Goal: Information Seeking & Learning: Learn about a topic

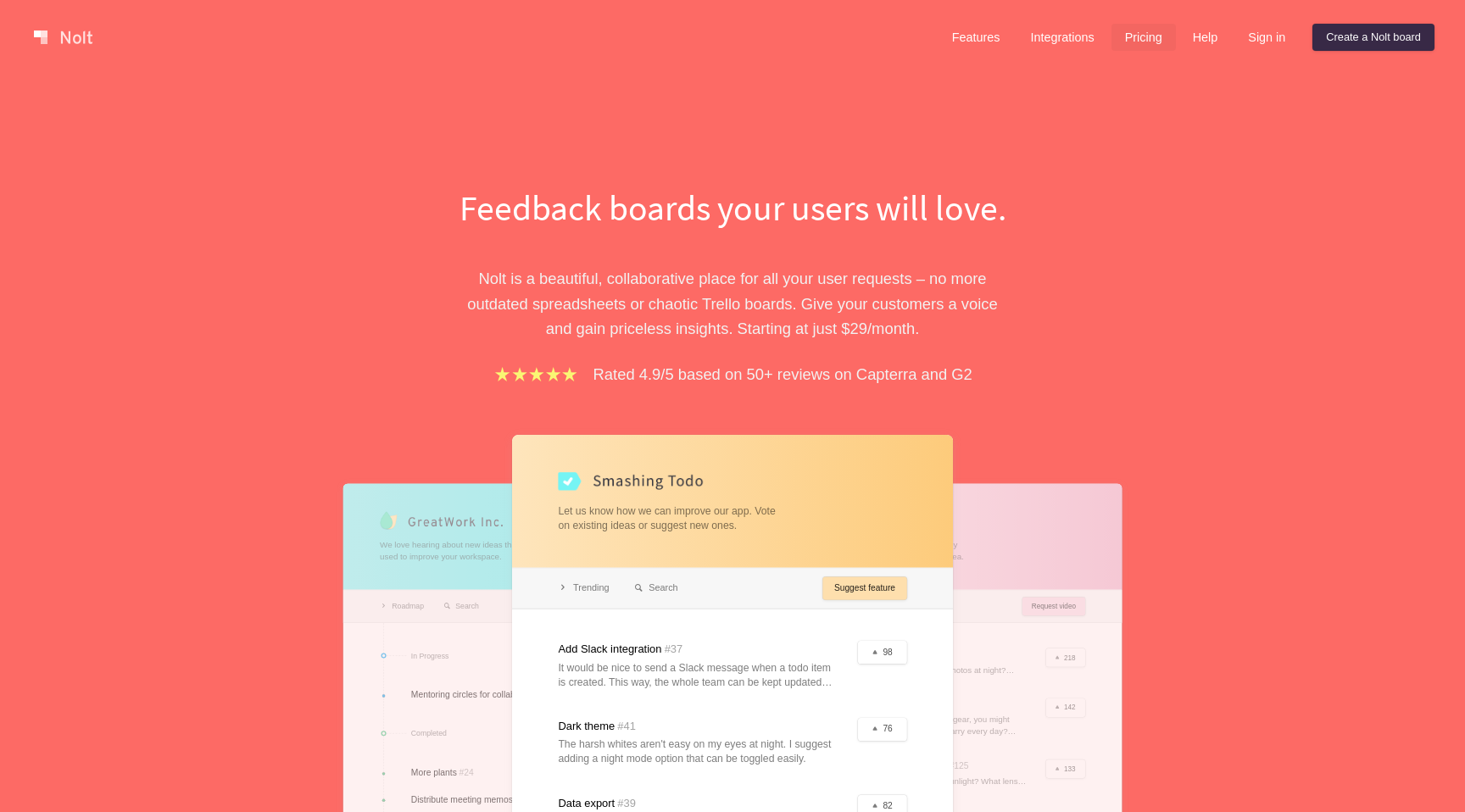
click at [1124, 44] on link "Pricing" at bounding box center [1143, 38] width 65 height 27
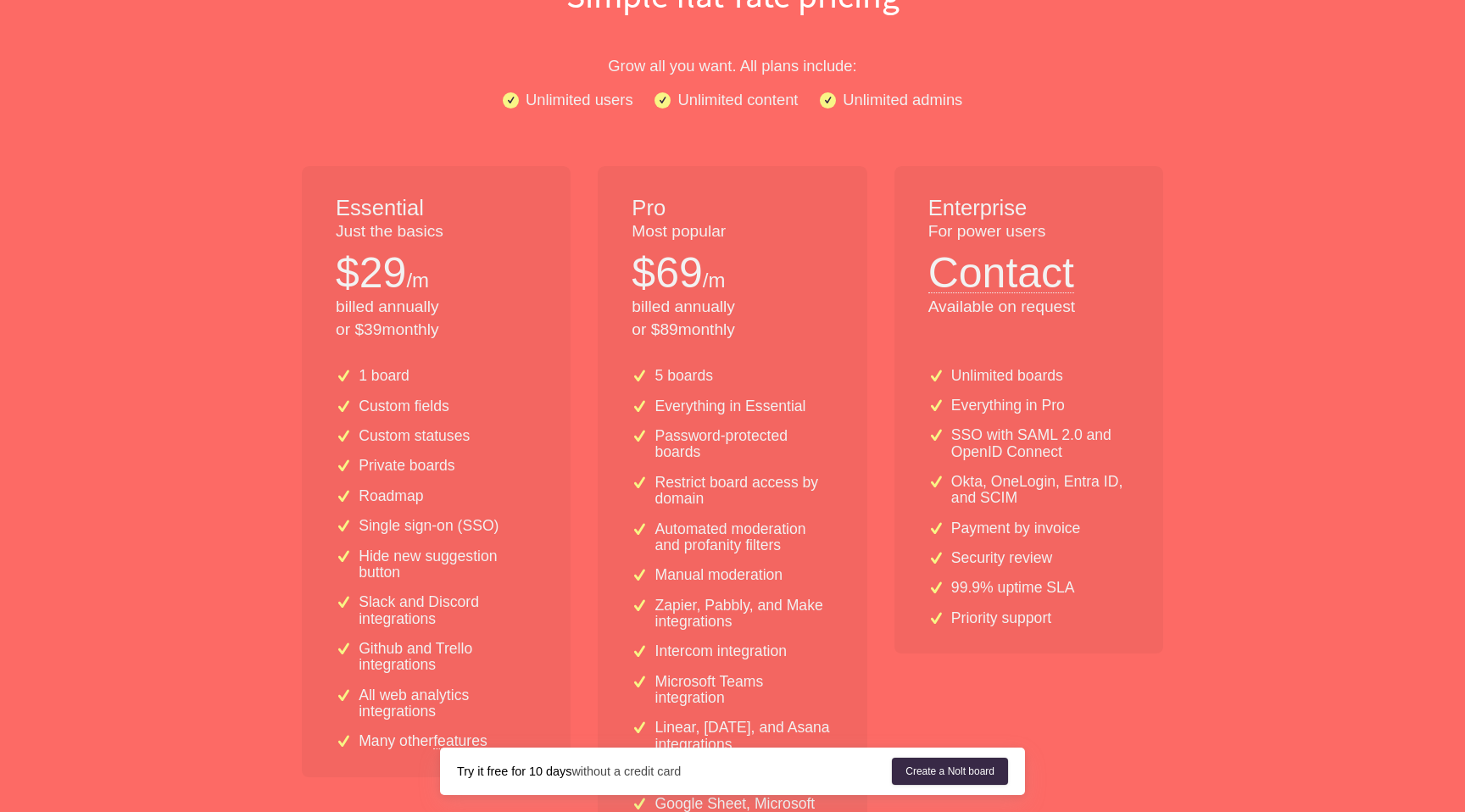
scroll to position [221, 0]
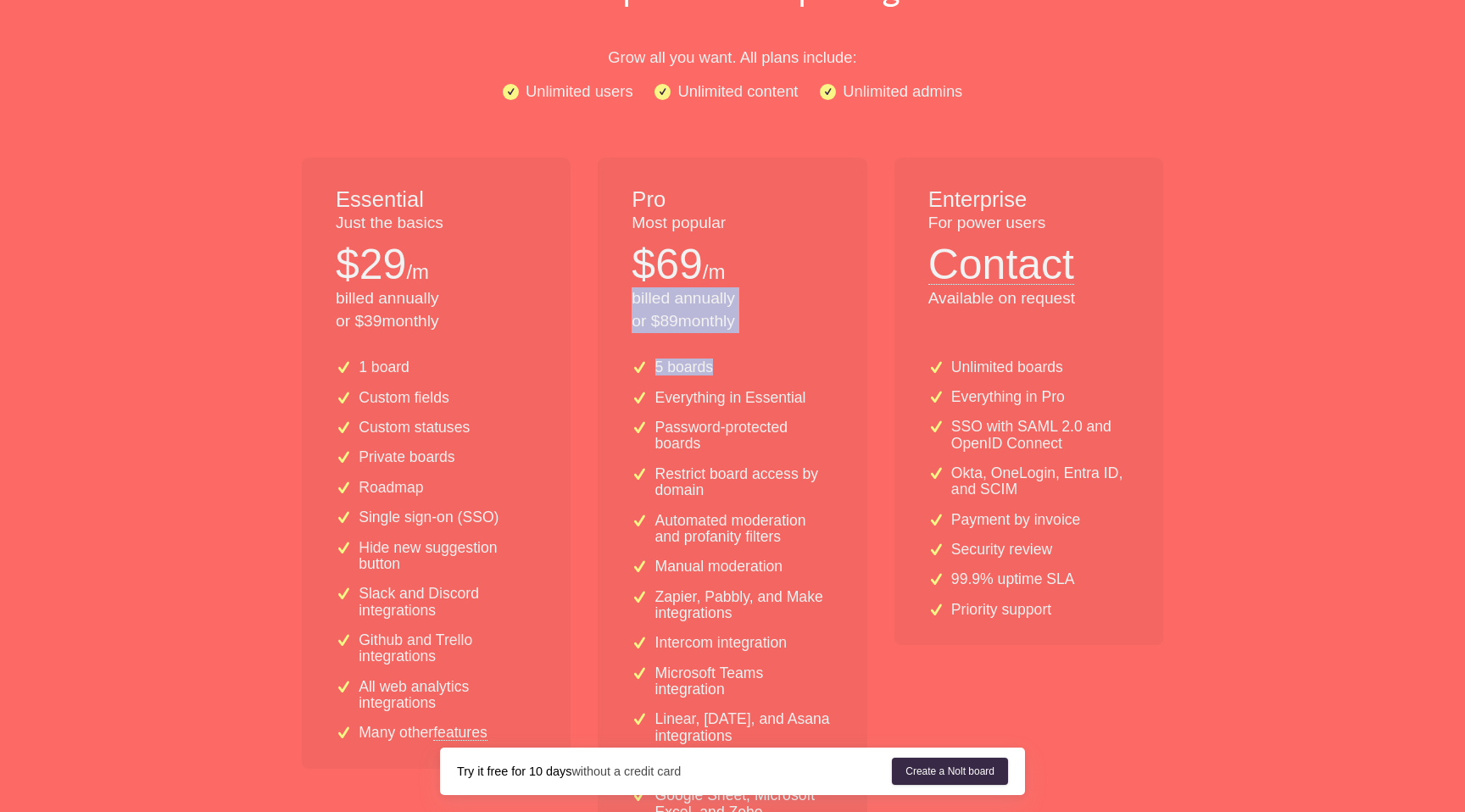
drag, startPoint x: 877, startPoint y: 284, endPoint x: 876, endPoint y: 370, distance: 86.0
click at [877, 370] on div "Essential Just the basics $ 29 /m billed annually or $ 39 monthly 1 board Custo…" at bounding box center [732, 554] width 889 height 793
click at [876, 370] on div "Essential Just the basics $ 29 /m billed annually or $ 39 monthly 1 board Custo…" at bounding box center [732, 554] width 889 height 793
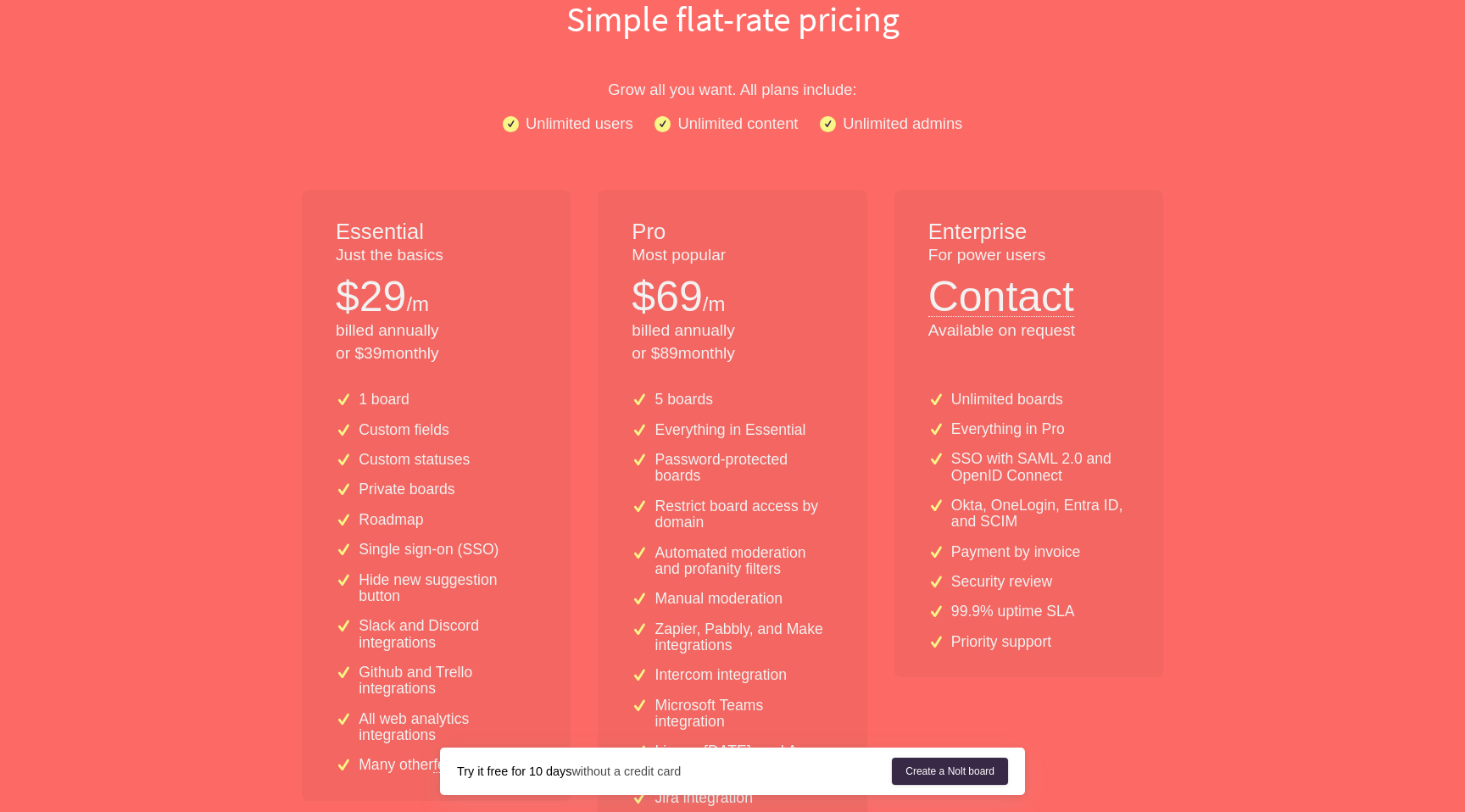
scroll to position [171, 0]
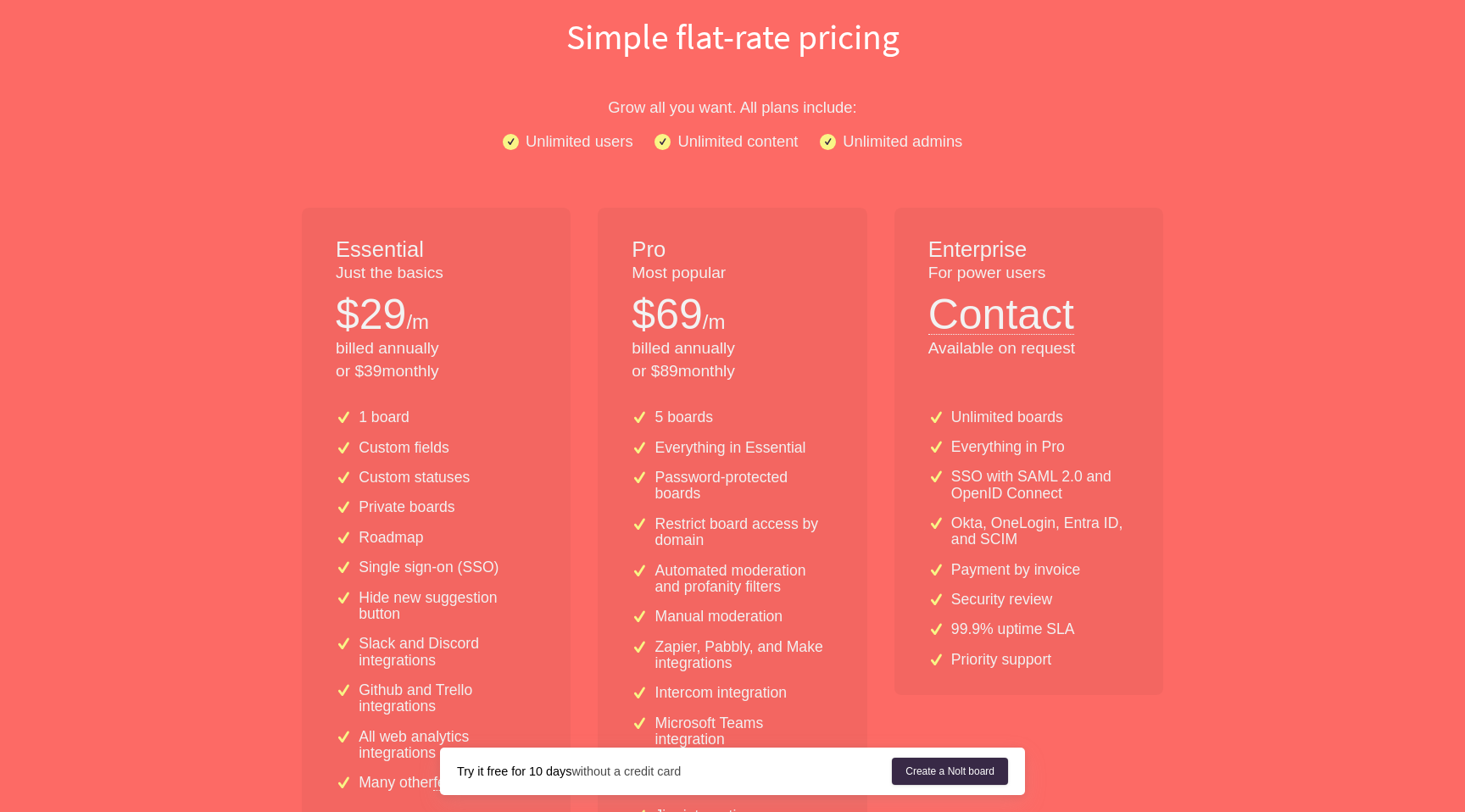
drag, startPoint x: 876, startPoint y: 370, endPoint x: 809, endPoint y: 322, distance: 82.4
click at [809, 322] on div "Essential Just the basics $ 29 /m billed annually or $ 39 monthly 1 board Custo…" at bounding box center [732, 604] width 889 height 793
click at [809, 322] on div "$ 69 /m" at bounding box center [732, 313] width 201 height 59
drag, startPoint x: 809, startPoint y: 322, endPoint x: 809, endPoint y: 364, distance: 42.0
click at [809, 364] on div "Pro Most popular $ 69 /m billed annually or $ 89 monthly" at bounding box center [732, 302] width 269 height 188
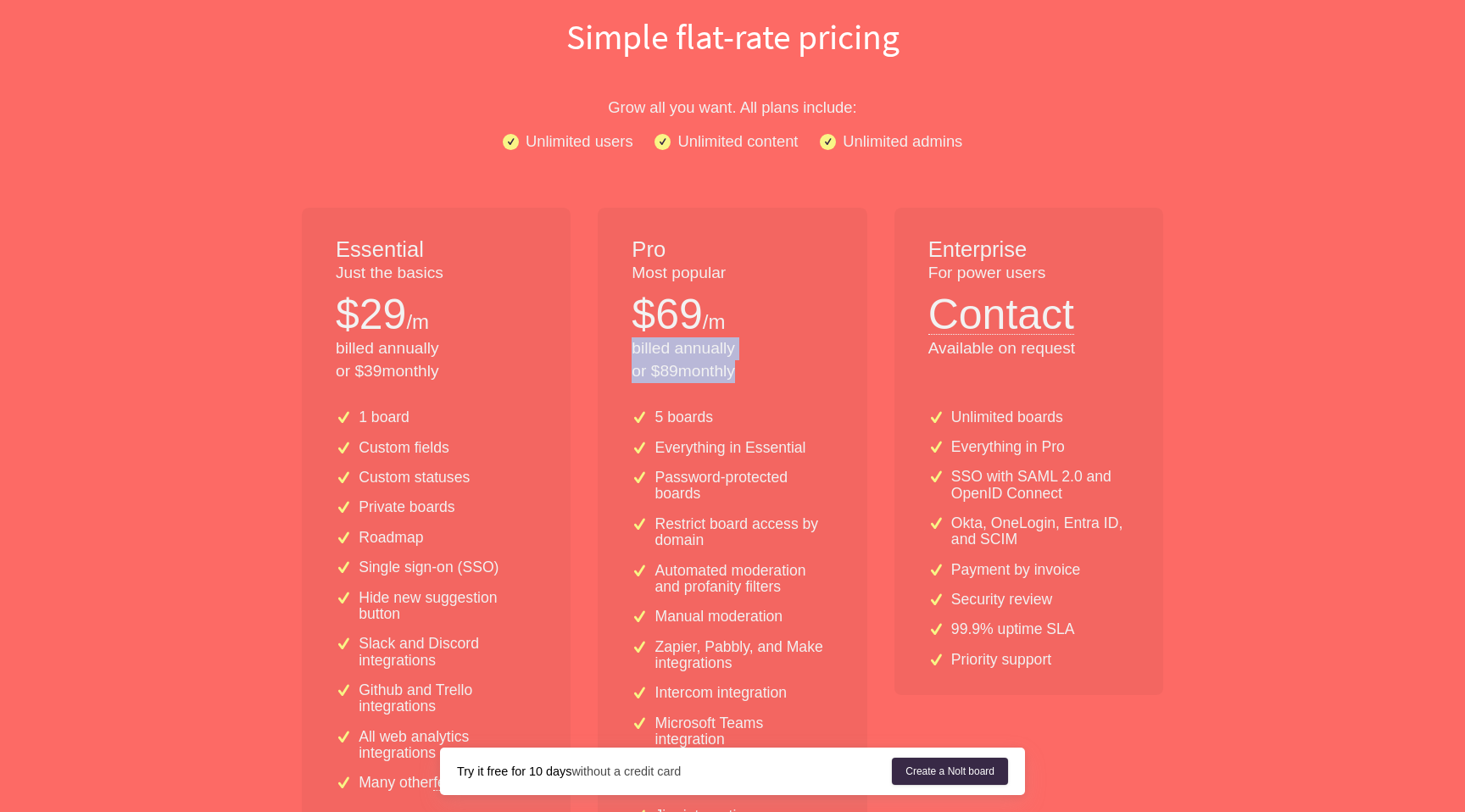
click at [809, 364] on p "billed annually or $ 89 monthly" at bounding box center [732, 360] width 201 height 45
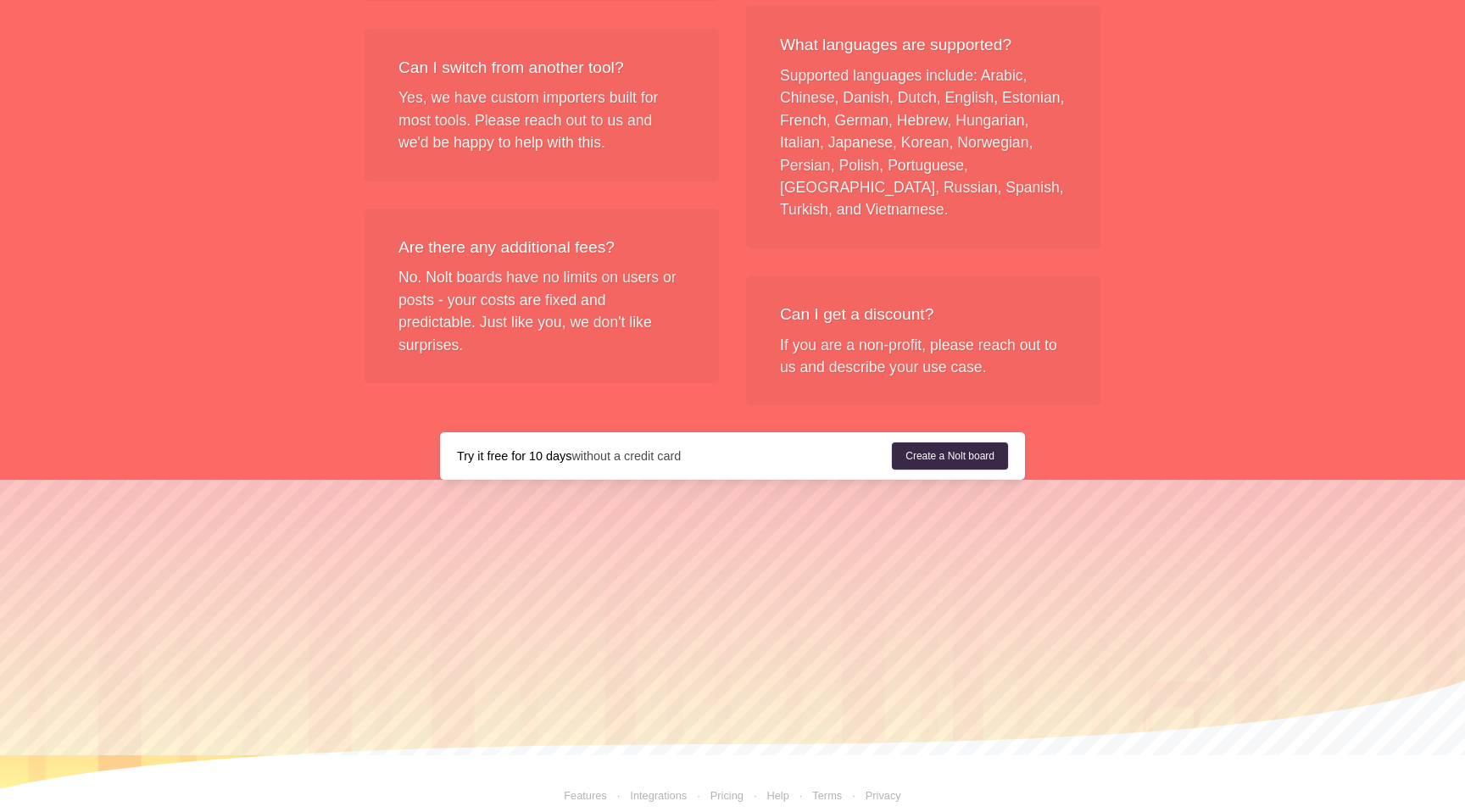
scroll to position [1994, 0]
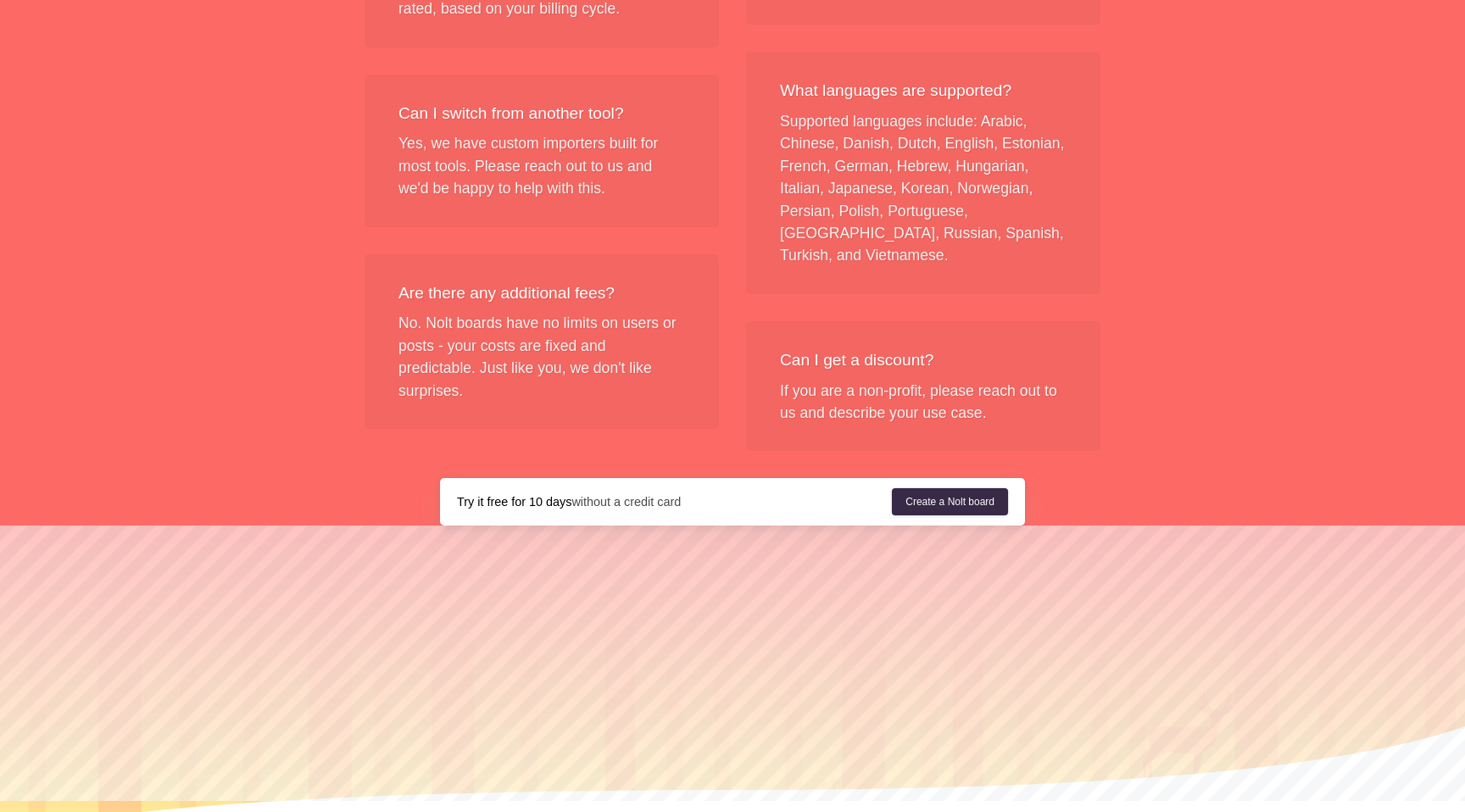
click at [805, 486] on div "Try it free for 10 days without a credit card Create a [PERSON_NAME] board" at bounding box center [732, 501] width 585 height 47
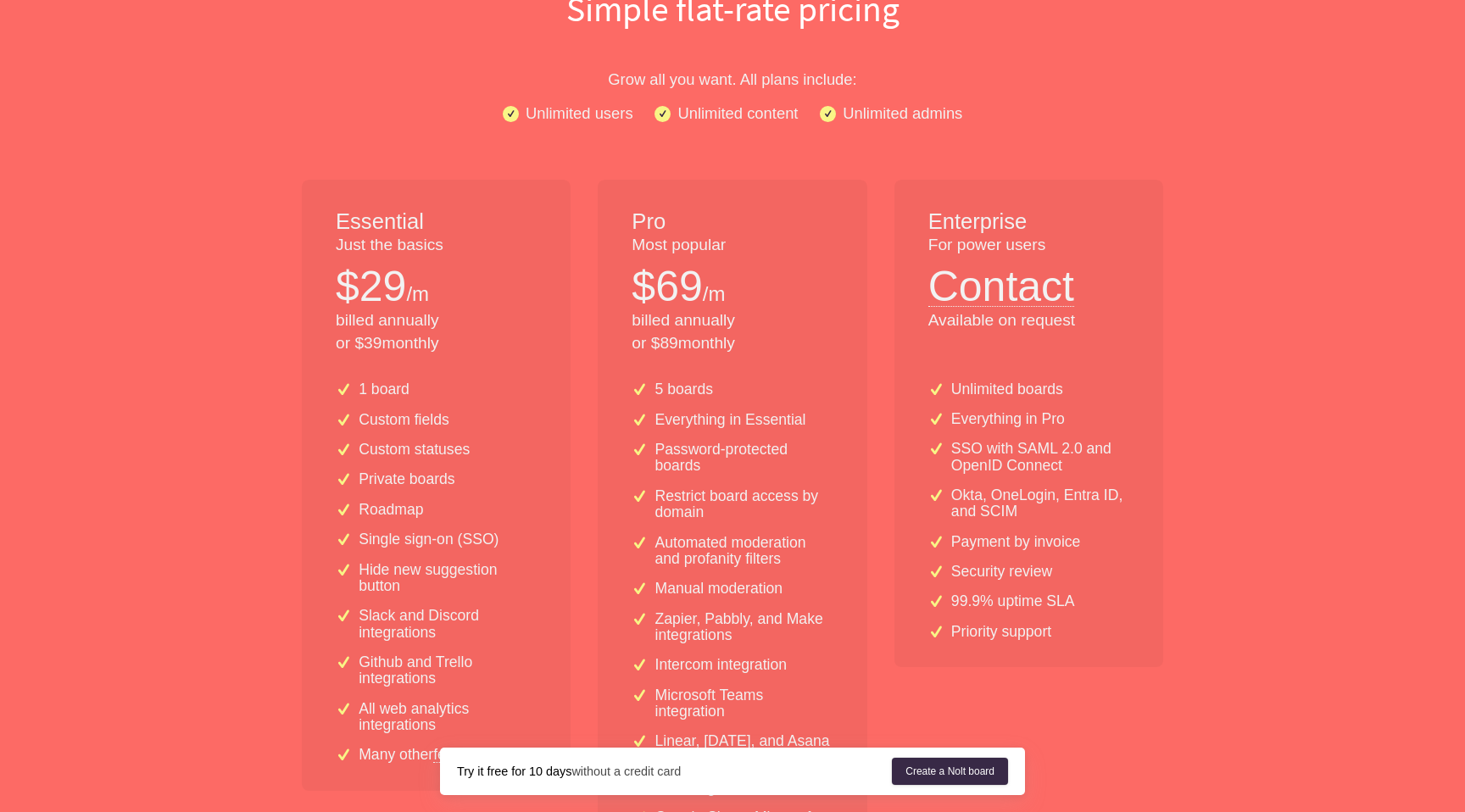
scroll to position [0, 0]
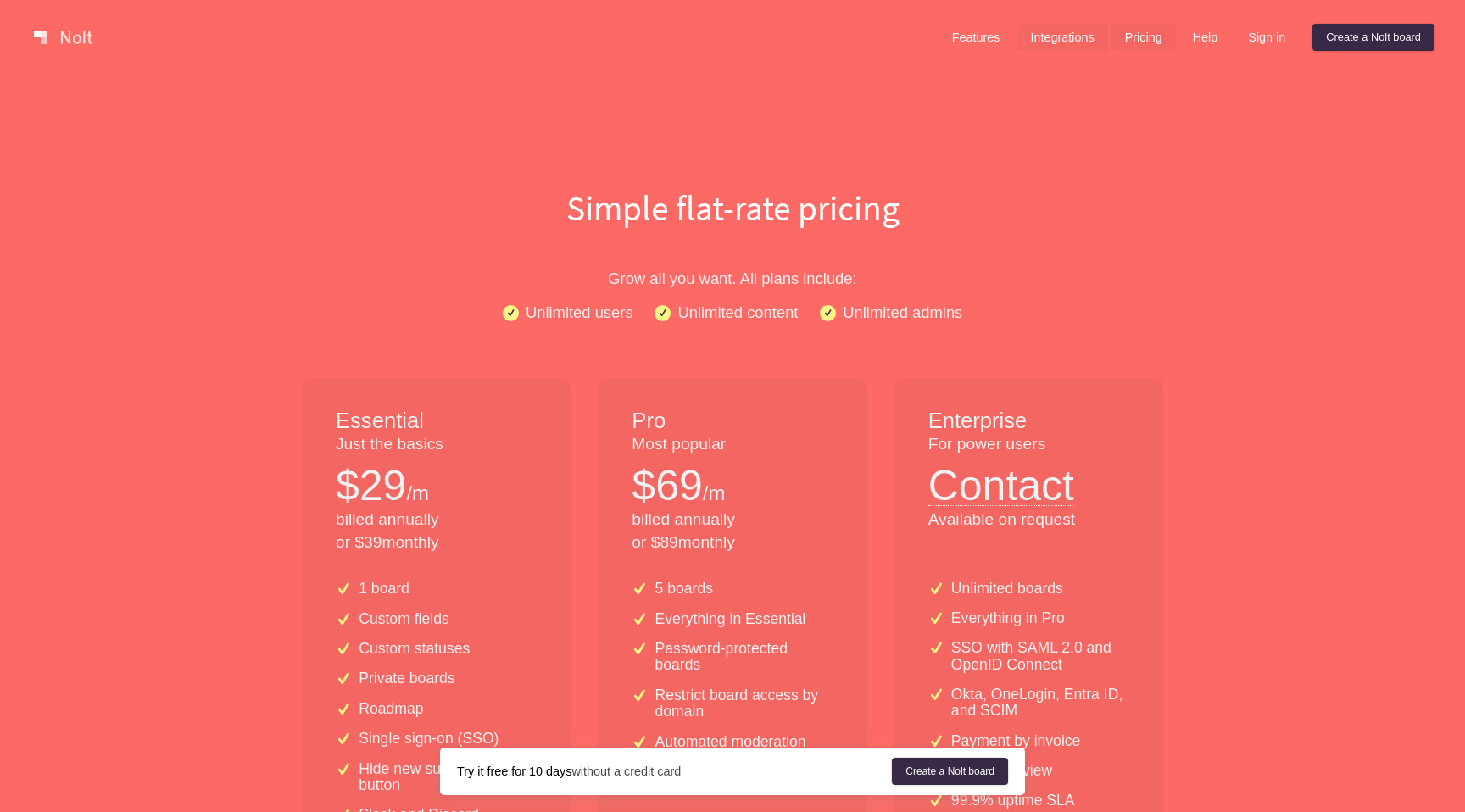
click at [1039, 45] on link "Integrations" at bounding box center [1062, 38] width 91 height 27
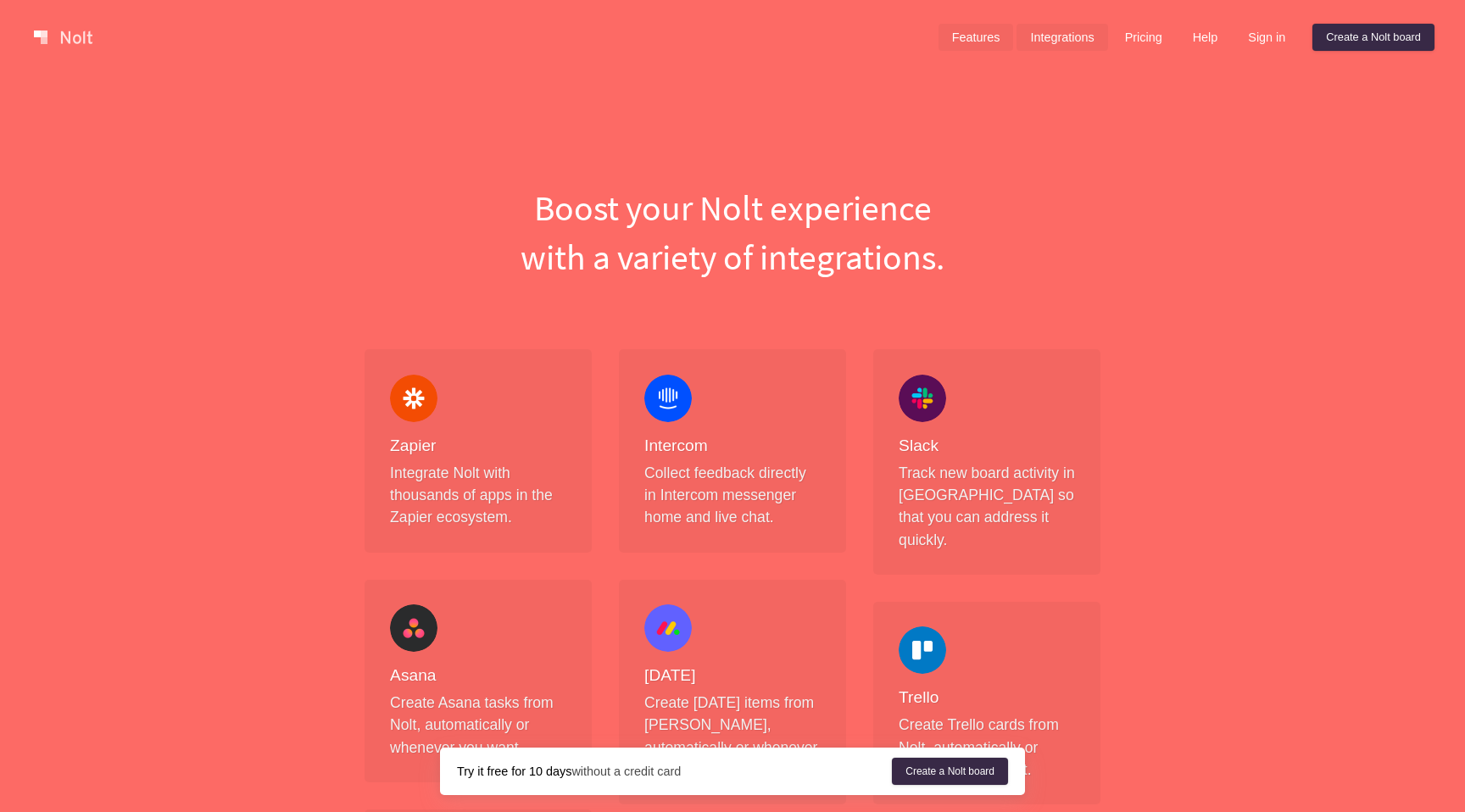
click at [970, 34] on link "Features" at bounding box center [976, 38] width 75 height 27
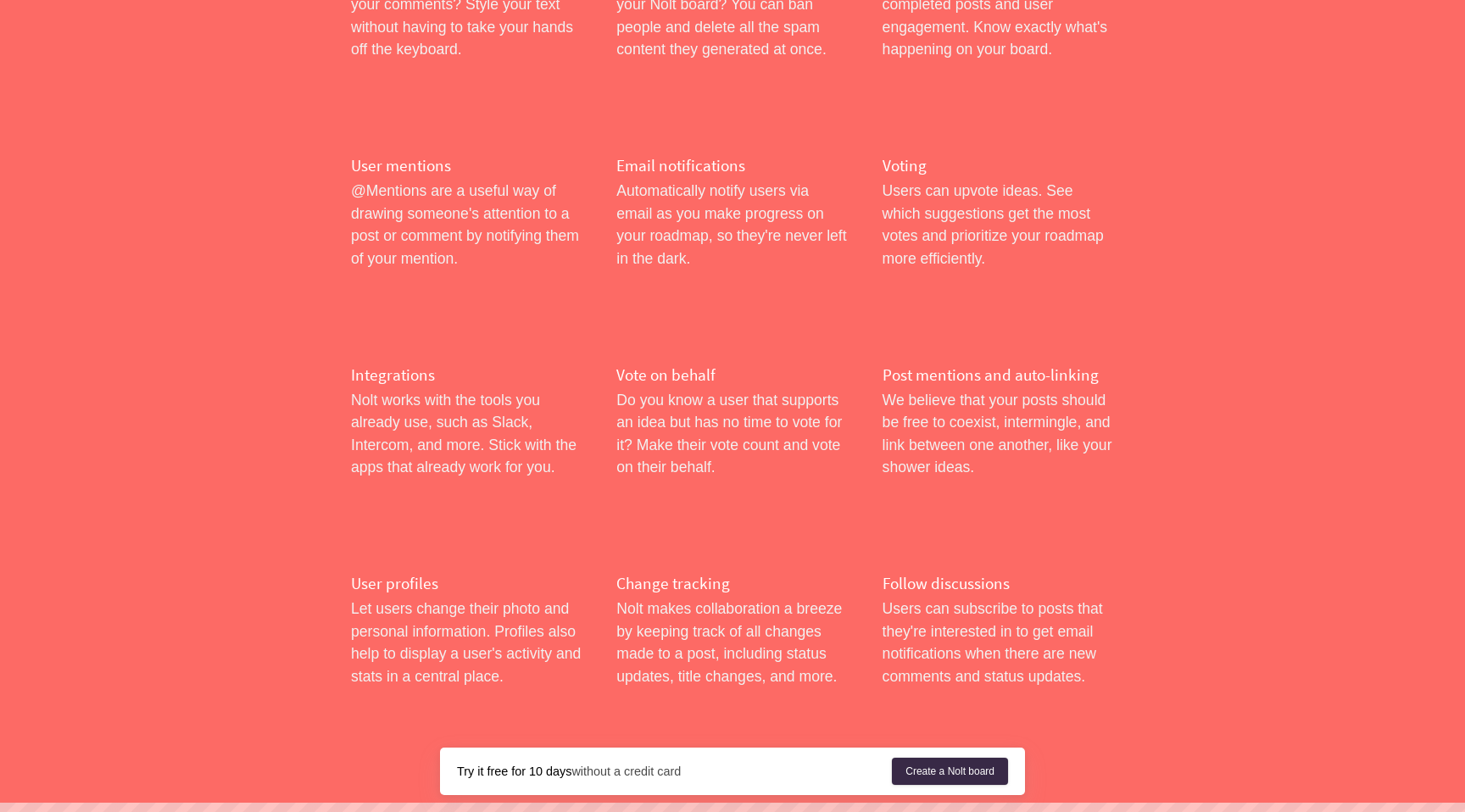
scroll to position [2368, 0]
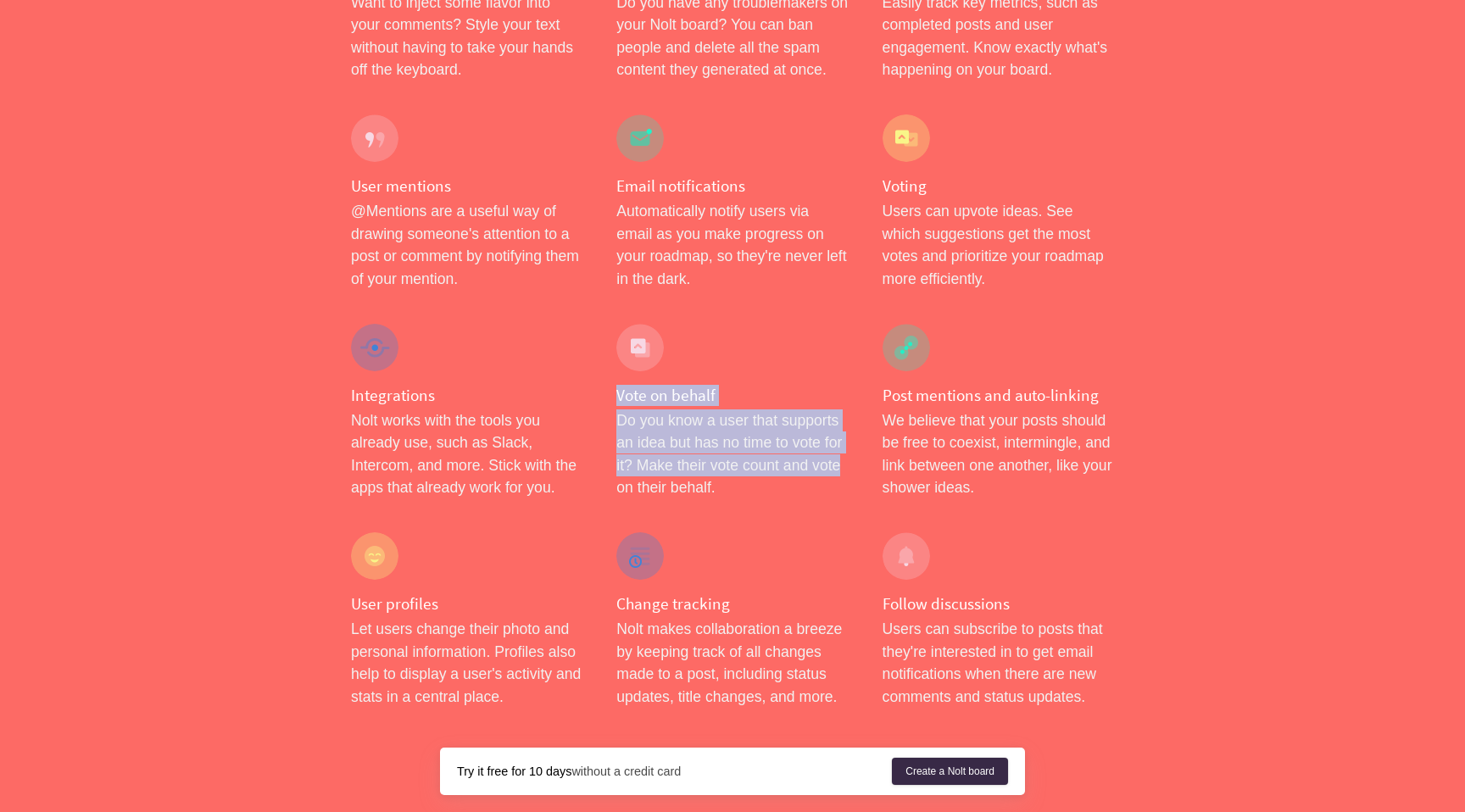
drag, startPoint x: 841, startPoint y: 305, endPoint x: 837, endPoint y: 427, distance: 122.1
click at [837, 427] on div "Vote on behalf Do you know a user that supports an idea but has no time to vote…" at bounding box center [732, 411] width 265 height 209
click at [837, 427] on p "Do you know a user that supports an idea but has no time to vote for it? Make t…" at bounding box center [731, 453] width 231 height 90
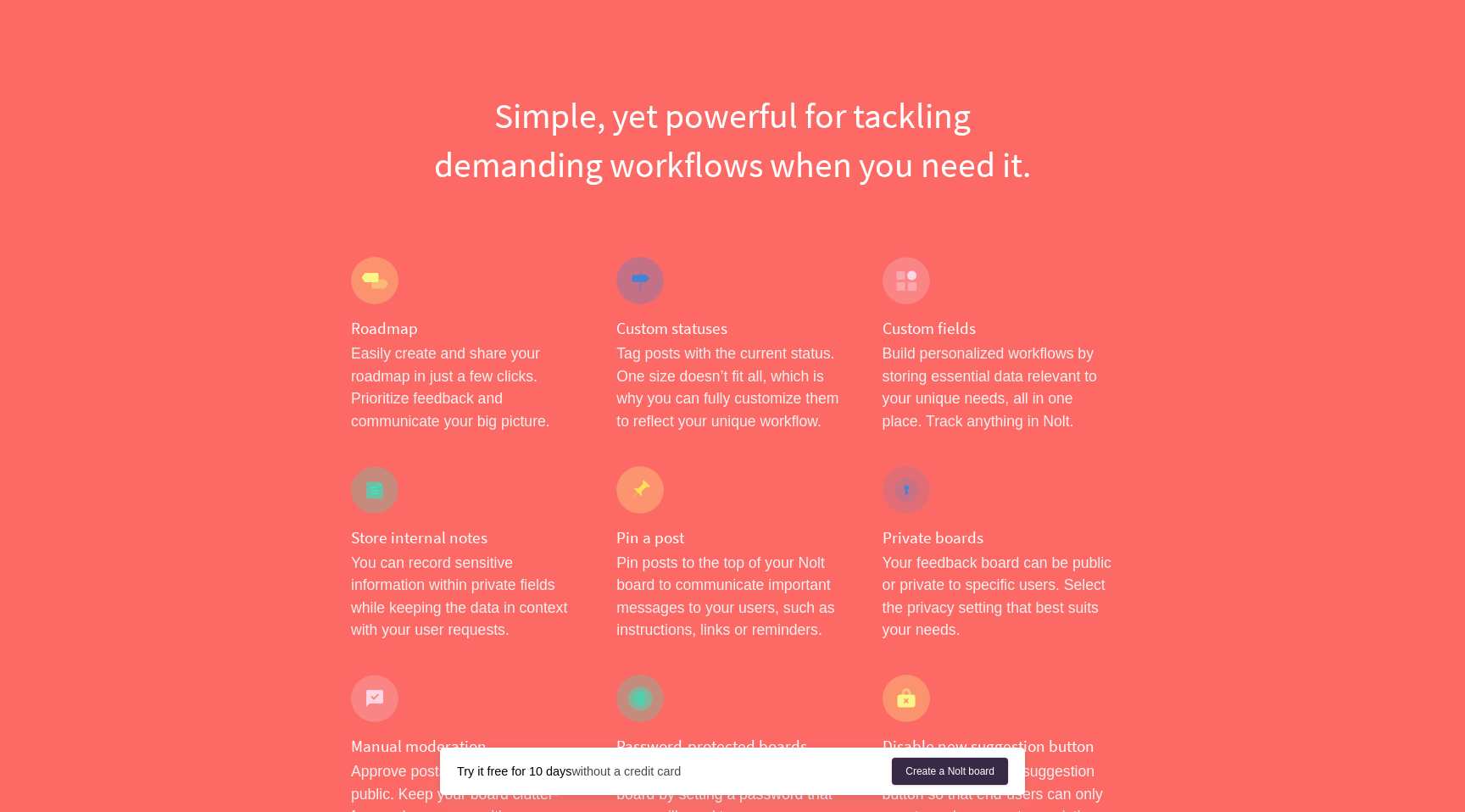
scroll to position [0, 0]
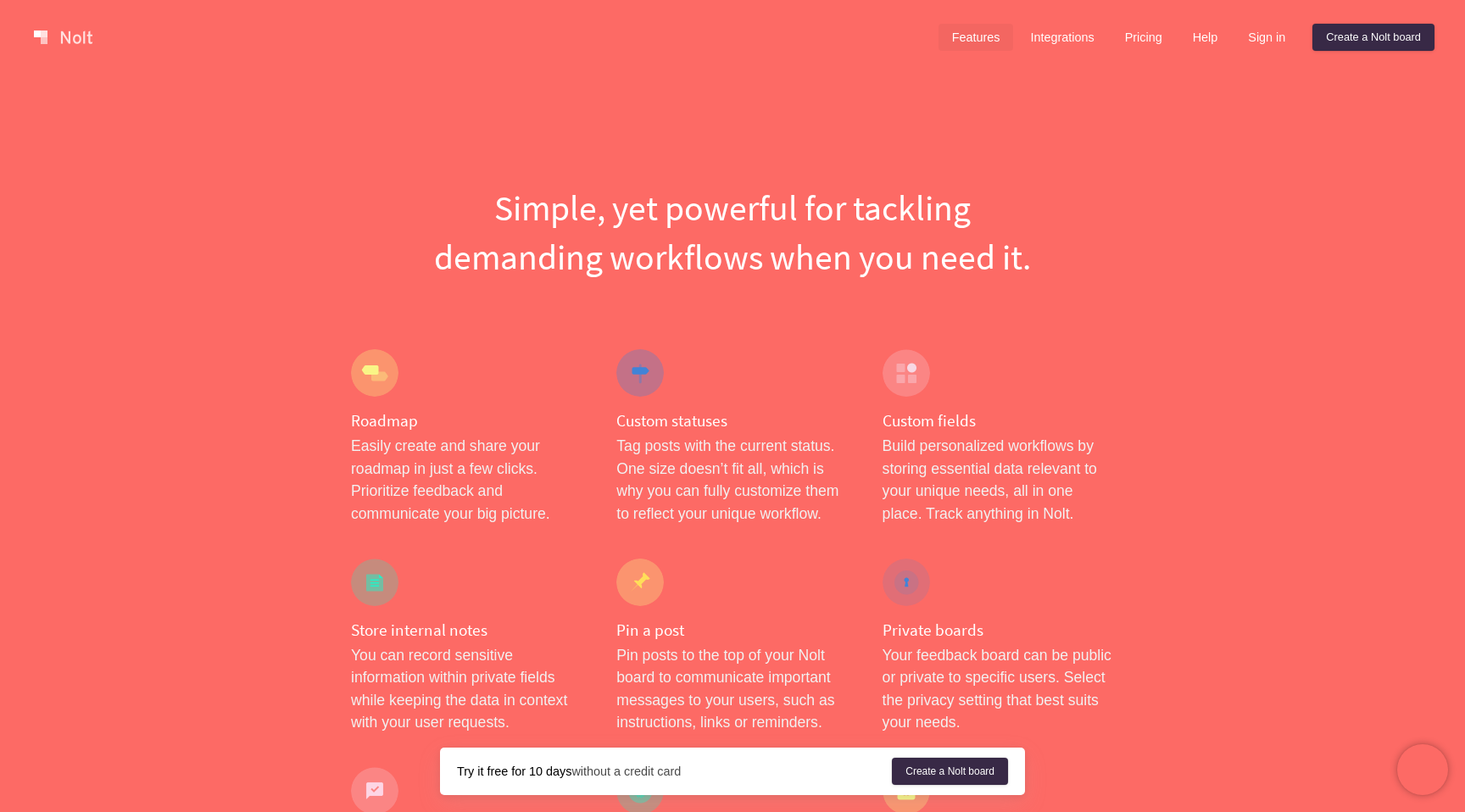
click at [51, 38] on link at bounding box center [63, 38] width 72 height 27
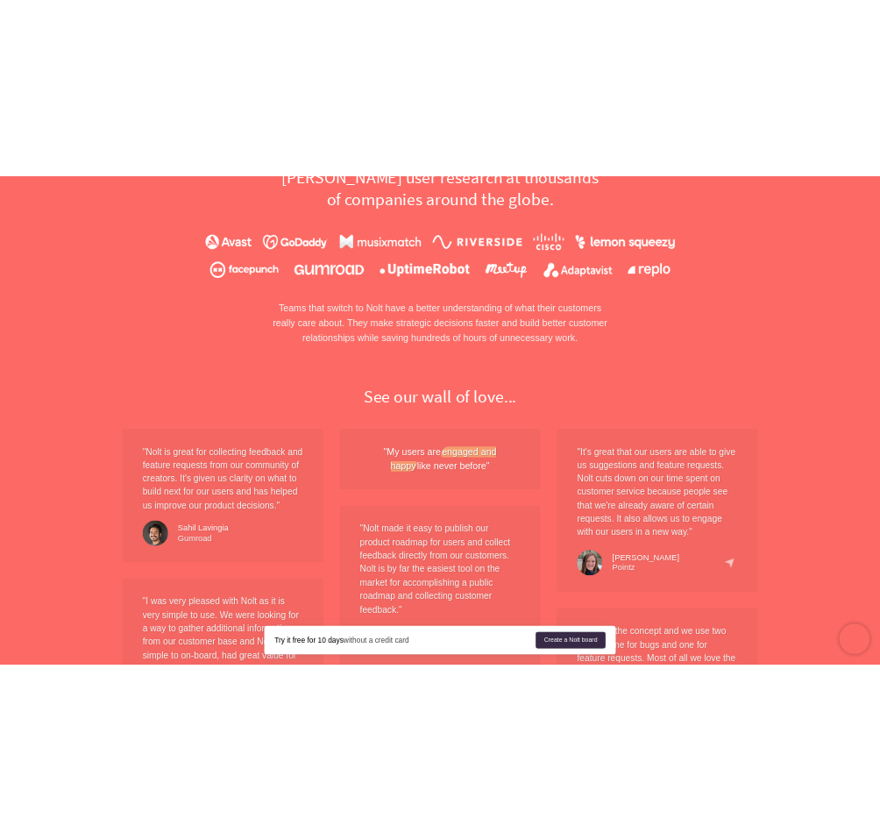
scroll to position [933, 0]
